Goal: Check status: Check status

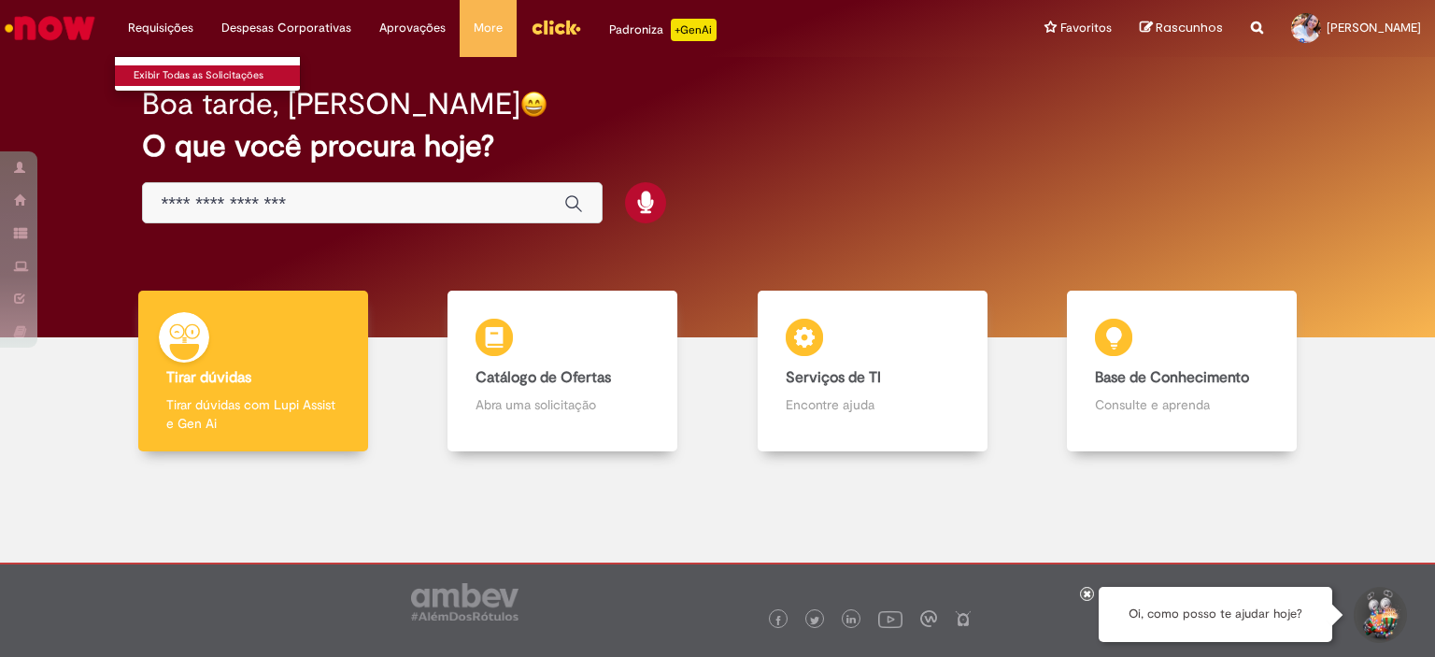
click at [170, 71] on link "Exibir Todas as Solicitações" at bounding box center [217, 75] width 205 height 21
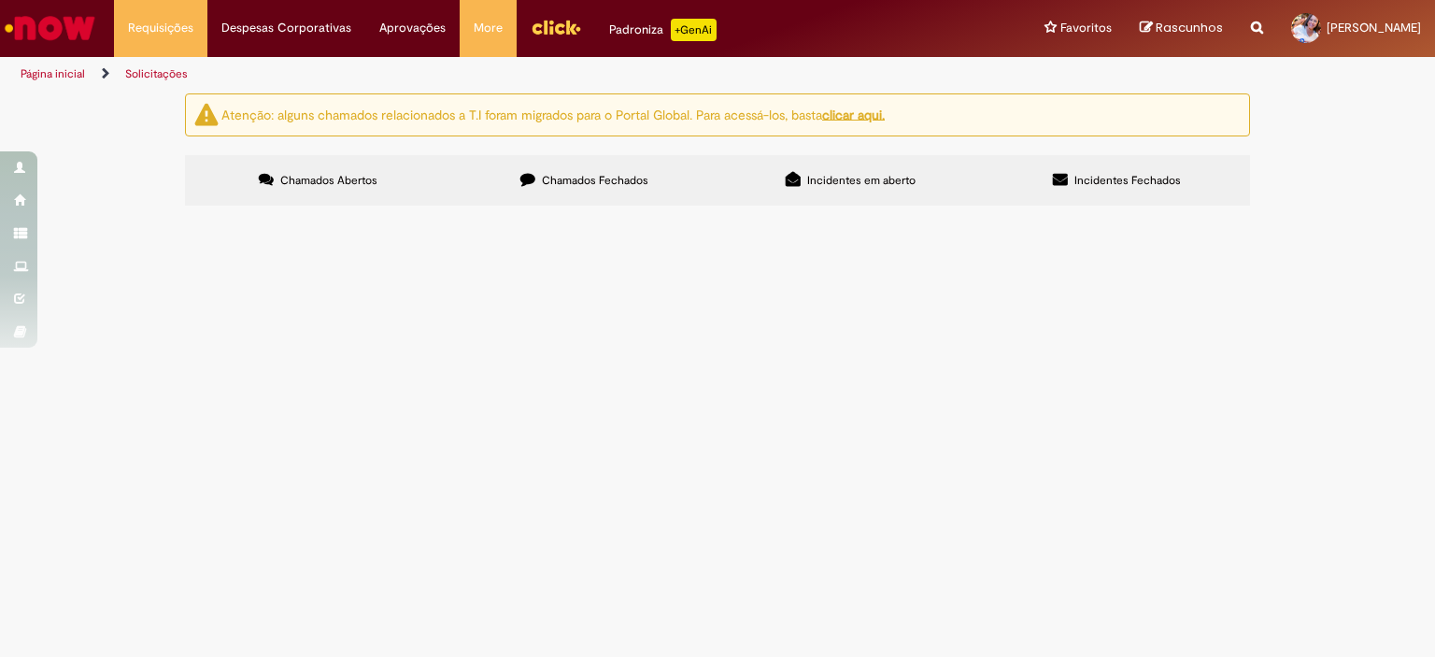
click at [554, 183] on span "Chamados Fechados" at bounding box center [595, 180] width 106 height 15
click at [0, 0] on span "Gentileza alterar os períodos de férias conforme descrição do chamado. Conforme…" at bounding box center [0, 0] width 0 height 0
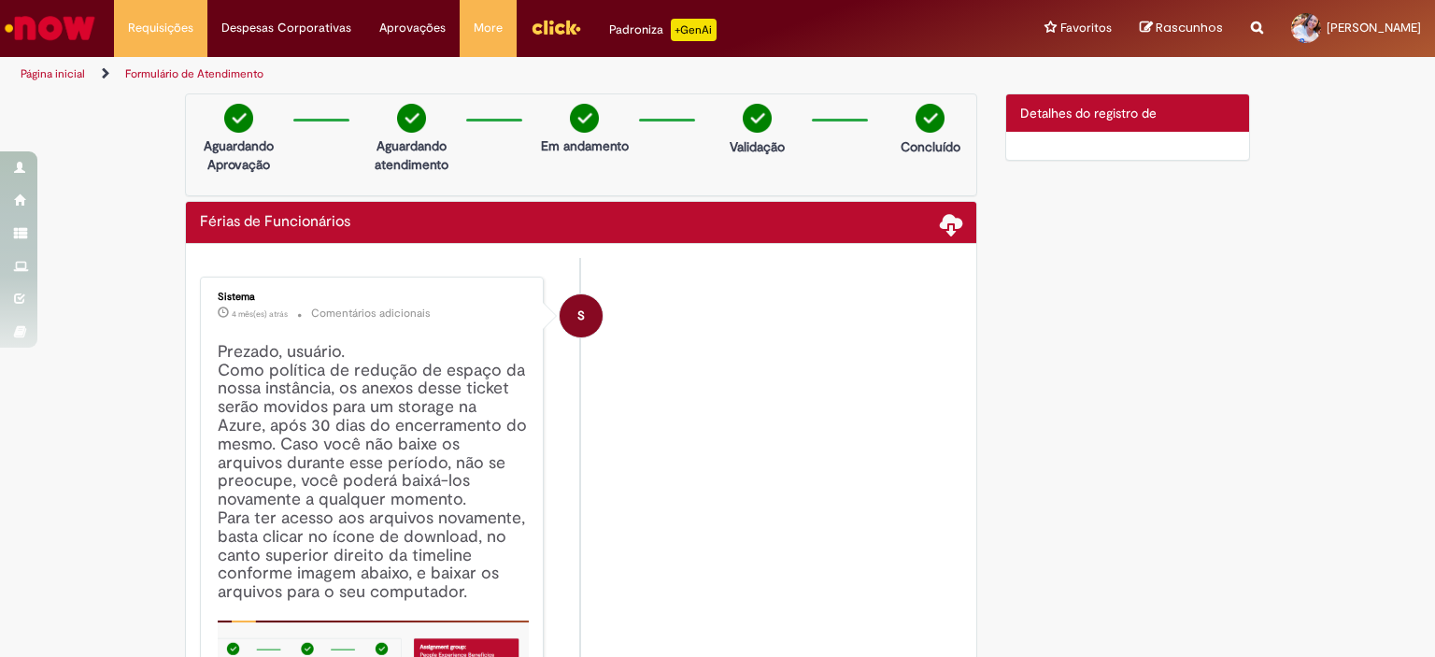
click at [1104, 94] on div "Detalhes do tíquete Detalhes do registro de" at bounding box center [1128, 112] width 244 height 37
click at [1110, 107] on span "Detalhes do registro de" at bounding box center [1088, 113] width 136 height 17
click at [1168, 114] on div "Detalhes do tíquete Detalhes do registro de" at bounding box center [1128, 112] width 244 height 37
